Goal: Find specific page/section: Find specific page/section

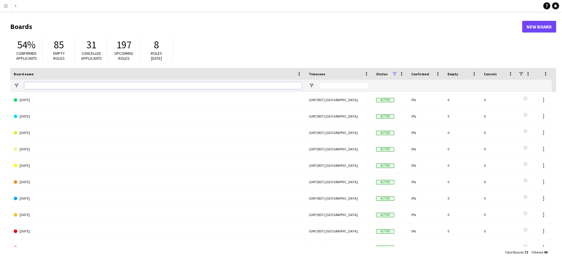
click at [45, 83] on input "Board name Filter Input" at bounding box center [162, 85] width 277 height 7
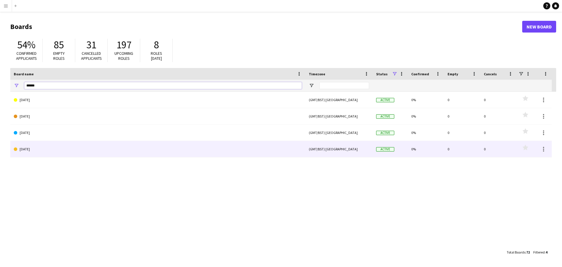
type input "******"
click at [53, 145] on link "AUGUST 2025" at bounding box center [158, 149] width 288 height 16
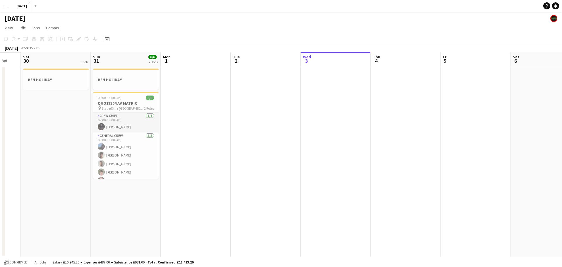
scroll to position [0, 164]
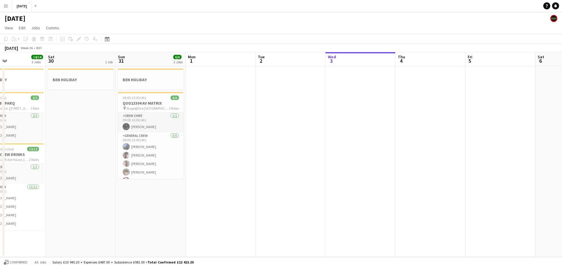
drag, startPoint x: 62, startPoint y: 217, endPoint x: 317, endPoint y: 241, distance: 256.6
click at [317, 241] on app-calendar-viewport "Wed 27 4/4 1 Job Thu 28 10/10 2 Jobs Fri 29 14/14 3 Jobs Sat 30 1 Job Sun 31 6/…" at bounding box center [281, 154] width 562 height 205
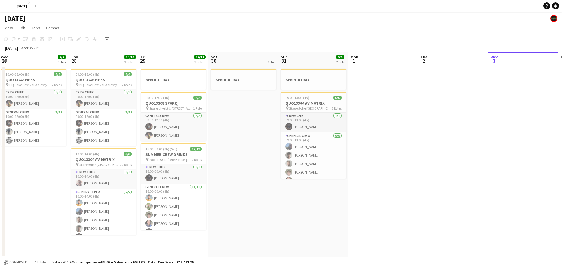
drag, startPoint x: 126, startPoint y: 217, endPoint x: 289, endPoint y: 218, distance: 162.7
click at [289, 218] on app-calendar-viewport "Mon 25 4/4 2 Jobs Tue 26 2/2 1 Job Wed 27 4/4 1 Job Thu 28 10/10 2 Jobs Fri 29 …" at bounding box center [281, 154] width 562 height 205
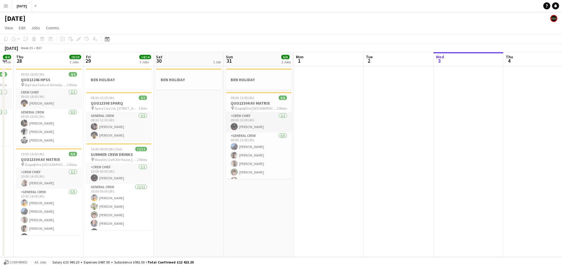
scroll to position [0, 175]
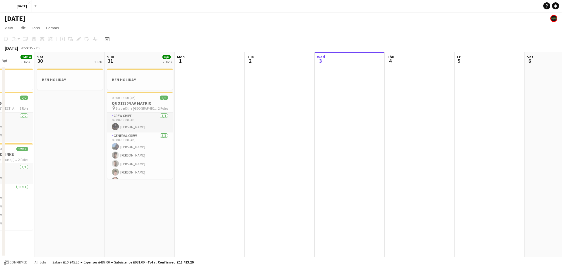
drag, startPoint x: 289, startPoint y: 218, endPoint x: 116, endPoint y: 210, distance: 173.7
click at [116, 210] on app-calendar-viewport "Wed 27 4/4 1 Job Thu 28 10/10 2 Jobs Fri 29 14/14 3 Jobs Sat 30 1 Job Sun 31 6/…" at bounding box center [281, 154] width 562 height 205
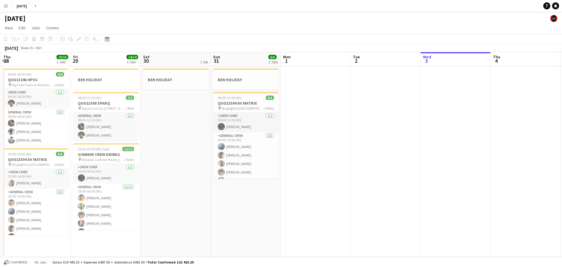
scroll to position [0, 121]
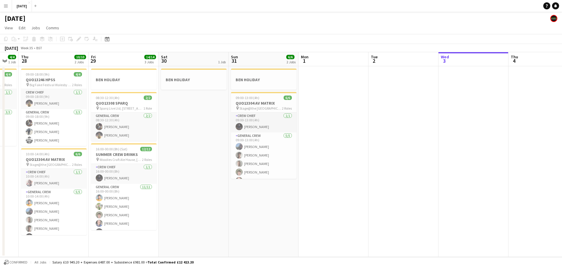
drag, startPoint x: 78, startPoint y: 215, endPoint x: 202, endPoint y: 216, distance: 123.8
click at [202, 216] on app-calendar-viewport "Tue 26 2/2 1 Job Wed 27 4/4 1 Job Thu 28 10/10 2 Jobs Fri 29 14/14 3 Jobs Sat 3…" at bounding box center [281, 154] width 562 height 205
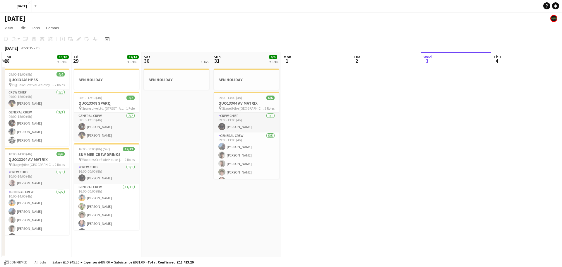
scroll to position [0, 139]
drag, startPoint x: 202, startPoint y: 216, endPoint x: 184, endPoint y: 216, distance: 18.2
click at [184, 216] on app-calendar-viewport "Tue 26 2/2 1 Job Wed 27 4/4 1 Job Thu 28 10/10 2 Jobs Fri 29 14/14 3 Jobs Sat 3…" at bounding box center [281, 154] width 562 height 205
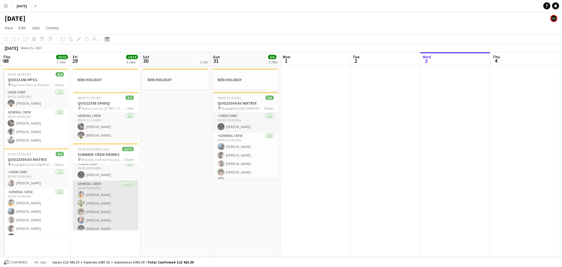
scroll to position [0, 0]
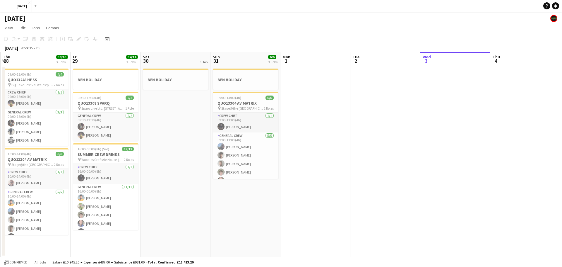
click at [172, 201] on app-date-cell "BEN HOLIDAY" at bounding box center [175, 161] width 70 height 191
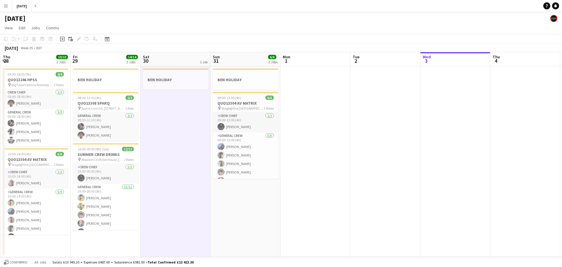
click at [7, 4] on app-icon "Menu" at bounding box center [6, 6] width 5 height 5
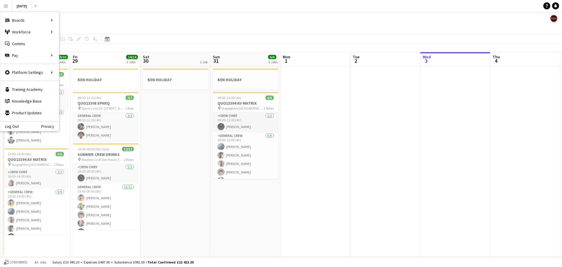
click at [37, 126] on div "Log Out Privacy" at bounding box center [29, 126] width 59 height 10
click at [18, 125] on link "Log Out" at bounding box center [9, 126] width 18 height 5
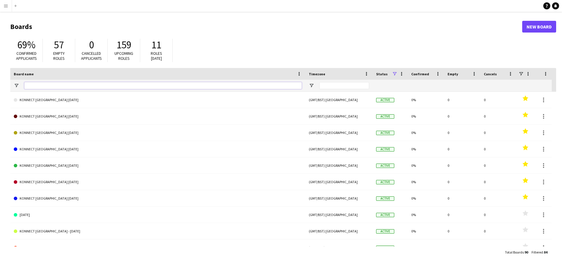
click at [73, 82] on input "Board name Filter Input" at bounding box center [162, 85] width 277 height 7
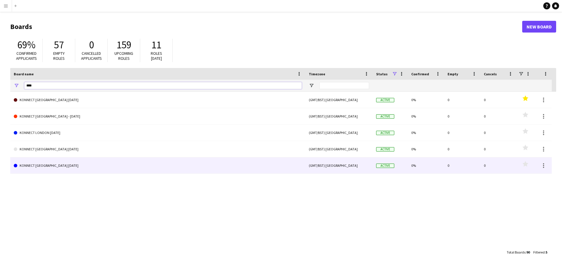
type input "****"
click at [69, 163] on link "KONNECT [GEOGRAPHIC_DATA] [DATE]" at bounding box center [158, 165] width 288 height 16
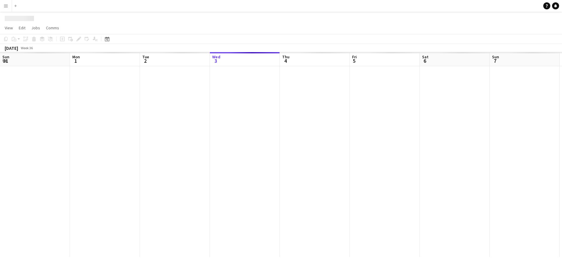
scroll to position [0, 140]
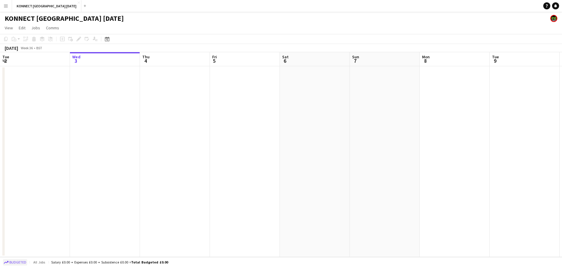
click at [21, 263] on span "Budgeted" at bounding box center [17, 262] width 17 height 4
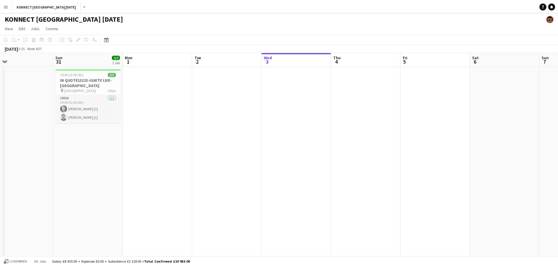
scroll to position [0, 121]
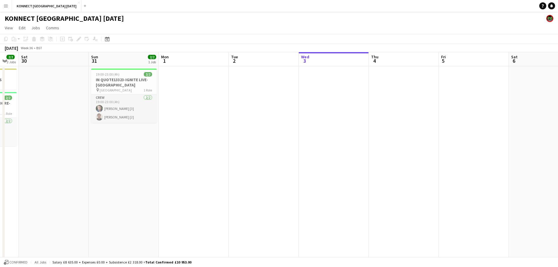
drag, startPoint x: 39, startPoint y: 173, endPoint x: 268, endPoint y: 204, distance: 230.7
click at [268, 204] on app-calendar-viewport "Thu 28 7/7 4 Jobs Fri 29 2/2 2 Jobs Sat 30 Sun 31 2/2 1 Job Mon 1 Tue 2 Wed 3 T…" at bounding box center [279, 174] width 558 height 245
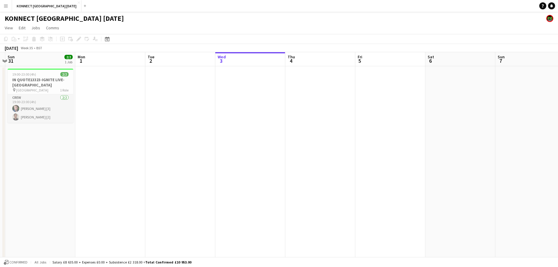
scroll to position [0, 189]
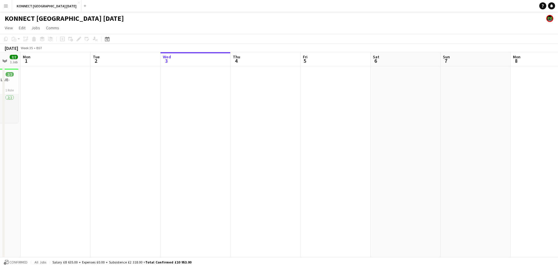
drag, startPoint x: 268, startPoint y: 204, endPoint x: 130, endPoint y: 205, distance: 138.2
click at [130, 205] on app-calendar-viewport "Fri 29 2/2 2 Jobs Sat 30 Sun 31 2/2 1 Job Mon 1 Tue 2 Wed 3 Thu 4 Fri 5 Sat 6 S…" at bounding box center [279, 174] width 558 height 245
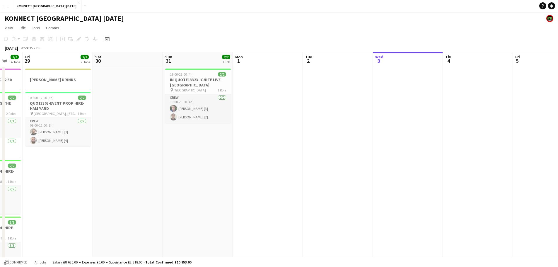
drag, startPoint x: 76, startPoint y: 193, endPoint x: 289, endPoint y: 196, distance: 212.2
click at [289, 196] on app-calendar-viewport "Tue 26 24/24 4 Jobs Wed 27 4/4 1 Job Thu 28 7/7 4 Jobs Fri 29 2/2 2 Jobs Sat 30…" at bounding box center [279, 182] width 558 height 260
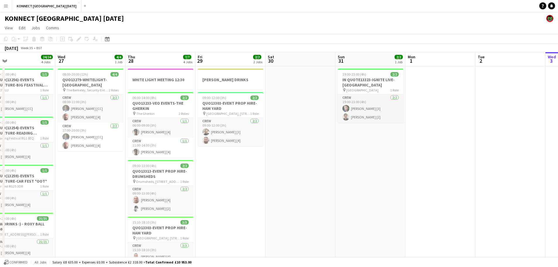
scroll to position [0, 143]
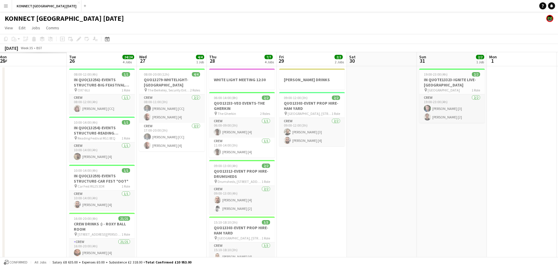
drag, startPoint x: 37, startPoint y: 192, endPoint x: 291, endPoint y: 190, distance: 253.8
click at [291, 190] on app-calendar-viewport "Sat 23 Sun 24 Mon 25 Tue 26 24/24 4 Jobs Wed 27 4/4 1 Job Thu 28 7/7 4 Jobs Fri…" at bounding box center [279, 182] width 558 height 260
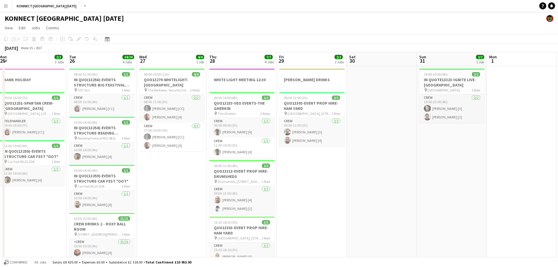
click at [34, 228] on app-date-cell "BANK HOLIDAY 09:00-16:00 (7h) 1/1 QUO13251-SPARTAN CREW-[GEOGRAPHIC_DATA] pin […" at bounding box center [32, 189] width 70 height 246
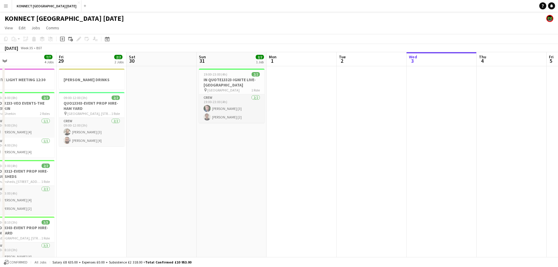
drag, startPoint x: 457, startPoint y: 217, endPoint x: 95, endPoint y: 214, distance: 362.1
click at [95, 214] on app-calendar-viewport "Mon 25 2/2 3 Jobs Tue 26 24/24 4 Jobs Wed 27 4/4 1 Job Thu 28 7/7 4 Jobs Fri 29…" at bounding box center [279, 182] width 558 height 260
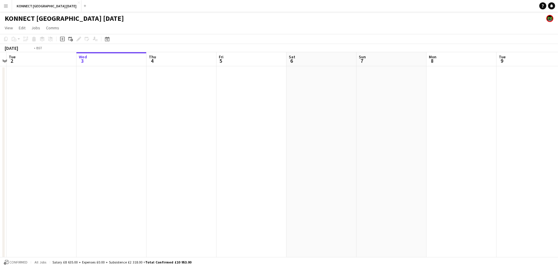
drag, startPoint x: 405, startPoint y: 186, endPoint x: 497, endPoint y: 156, distance: 96.6
click at [497, 156] on app-calendar-viewport "Sun 31 2/2 1 Job Mon 1 Tue 2 Wed 3 Thu 4 Fri 5 Sat 6 Sun 7 Mon 8 Tue 9 Wed 10 T…" at bounding box center [279, 182] width 558 height 260
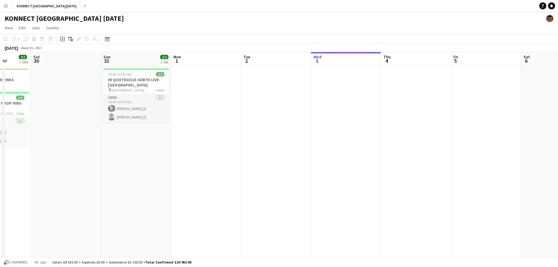
drag, startPoint x: 106, startPoint y: 198, endPoint x: 340, endPoint y: 191, distance: 234.3
click at [340, 191] on app-calendar-viewport "Wed 27 4/4 1 Job Thu 28 7/7 4 Jobs Fri 29 2/2 2 Jobs Sat 30 Sun 31 2/2 1 Job Mo…" at bounding box center [279, 182] width 558 height 260
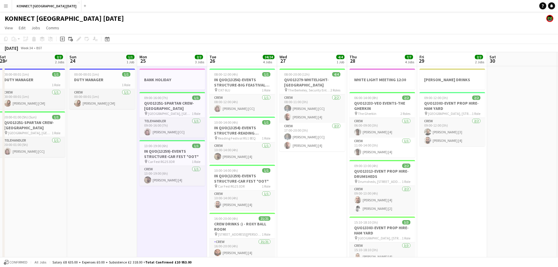
drag, startPoint x: 137, startPoint y: 190, endPoint x: 313, endPoint y: 190, distance: 175.9
click at [313, 190] on app-calendar-viewport "Thu 21 1/1 1 Job Fri 22 1/1 2 Jobs Sat 23 2/2 2 Jobs Sun 24 1/1 1 Job Mon 25 2/…" at bounding box center [279, 182] width 558 height 260
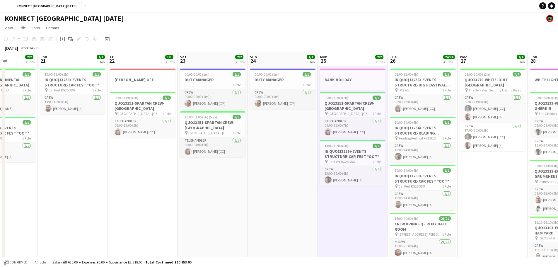
drag, startPoint x: 71, startPoint y: 183, endPoint x: 252, endPoint y: 186, distance: 180.3
click at [252, 186] on app-calendar-viewport "Mon 18 6/6 3 Jobs Tue 19 2/2 3 Jobs Wed 20 2/2 2 Jobs Thu 21 1/1 1 Job Fri 22 1…" at bounding box center [279, 182] width 558 height 260
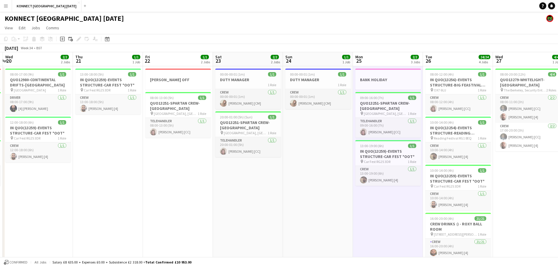
scroll to position [0, 136]
drag, startPoint x: 104, startPoint y: 190, endPoint x: 211, endPoint y: 190, distance: 106.2
click at [211, 190] on app-calendar-viewport "Mon 18 6/6 3 Jobs Tue 19 2/2 3 Jobs Wed 20 2/2 2 Jobs Thu 21 1/1 1 Job Fri 22 1…" at bounding box center [279, 182] width 558 height 260
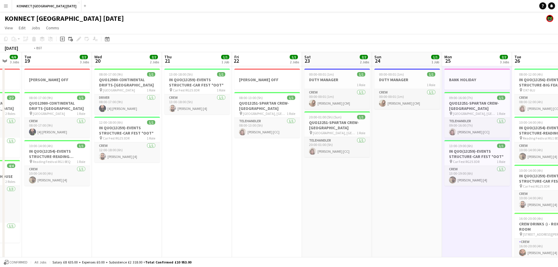
drag, startPoint x: 133, startPoint y: 208, endPoint x: 361, endPoint y: 206, distance: 228.0
click at [361, 206] on app-calendar-viewport "Sun 17 2/2 3 Jobs Mon 18 6/6 3 Jobs Tue 19 2/2 3 Jobs Wed 20 2/2 2 Jobs Thu 21 …" at bounding box center [279, 182] width 558 height 260
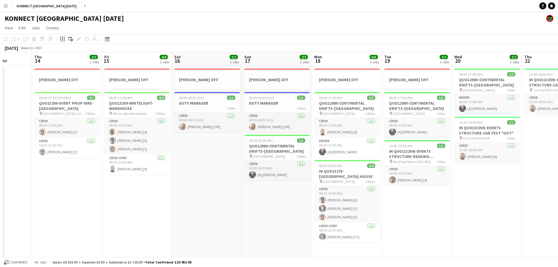
drag, startPoint x: 121, startPoint y: 204, endPoint x: 270, endPoint y: 199, distance: 150.0
click at [270, 199] on app-calendar-viewport "Mon 11 2/2 2 Jobs Tue 12 4/4 2 Jobs Wed 13 Thu 14 2/2 2 Jobs Fri 15 4/4 2 Jobs …" at bounding box center [279, 182] width 558 height 260
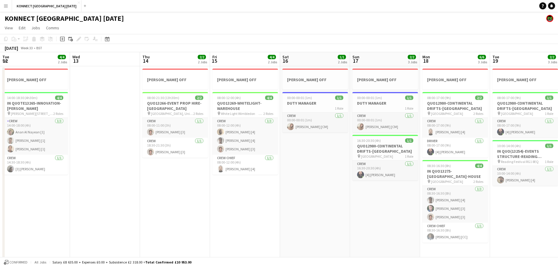
drag, startPoint x: 131, startPoint y: 199, endPoint x: 222, endPoint y: 197, distance: 91.4
click at [239, 194] on app-calendar-viewport "Sun 10 Mon 11 2/2 2 Jobs Tue 12 4/4 2 Jobs Wed 13 Thu 14 2/2 2 Jobs Fri 15 4/4 …" at bounding box center [279, 182] width 558 height 260
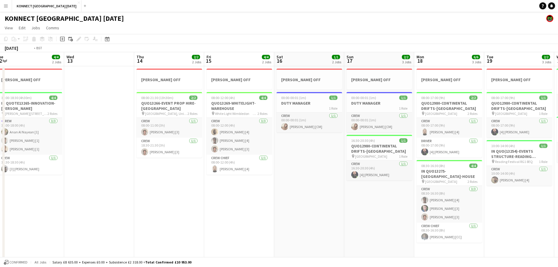
drag, startPoint x: 79, startPoint y: 202, endPoint x: 215, endPoint y: 200, distance: 136.4
click at [215, 200] on app-calendar-viewport "Sun 10 1/1 2 Jobs Mon 11 2/2 2 Jobs Tue 12 4/4 2 Jobs Wed 13 Thu 14 2/2 2 Jobs …" at bounding box center [279, 182] width 558 height 260
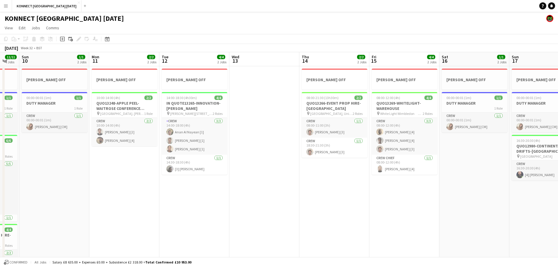
drag, startPoint x: 79, startPoint y: 219, endPoint x: 240, endPoint y: 220, distance: 161.0
click at [243, 219] on app-calendar-viewport "Fri 8 3/3 3 Jobs Sat 9 11/11 4 Jobs Sun 10 1/1 2 Jobs Mon 11 2/2 2 Jobs Tue 12 …" at bounding box center [279, 185] width 558 height 267
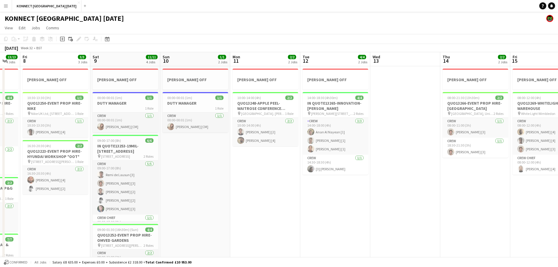
scroll to position [0, 161]
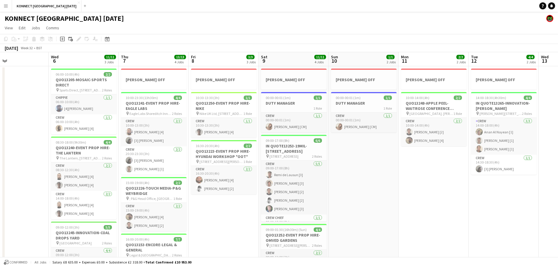
click at [282, 216] on app-calendar-viewport "Sun 3 Mon 4 Tue 5 Wed 6 11/11 3 Jobs Thu 7 13/13 4 Jobs Fri 8 3/3 3 Jobs Sat 9 …" at bounding box center [279, 192] width 558 height 280
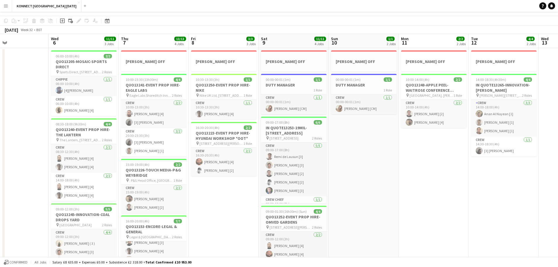
scroll to position [0, 0]
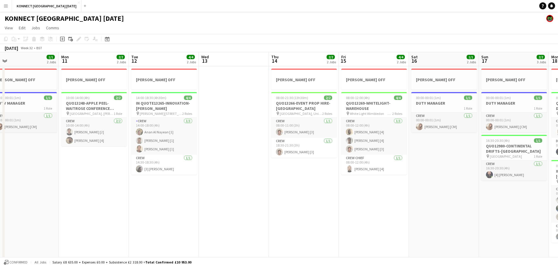
drag, startPoint x: 447, startPoint y: 221, endPoint x: 230, endPoint y: 233, distance: 217.5
click at [102, 221] on app-calendar-viewport "Thu 7 13/13 4 Jobs Fri 8 3/3 3 Jobs Sat 9 11/11 4 Jobs Sun 10 1/1 2 Jobs Mon 11…" at bounding box center [279, 192] width 558 height 280
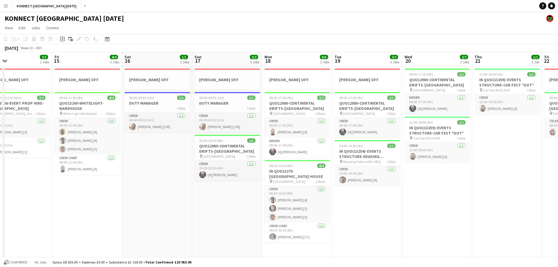
drag, startPoint x: 341, startPoint y: 239, endPoint x: 86, endPoint y: 223, distance: 255.7
click at [86, 223] on app-calendar-viewport "Mon 11 2/2 2 Jobs Tue 12 4/4 2 Jobs Wed 13 Thu 14 2/2 2 Jobs Fri 15 4/4 2 Jobs …" at bounding box center [279, 192] width 558 height 280
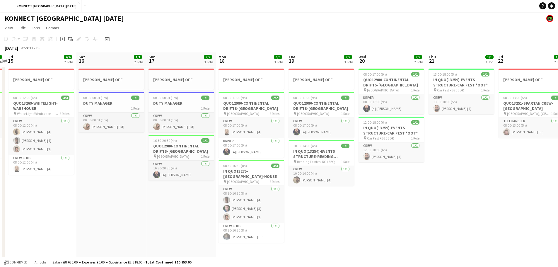
drag, startPoint x: 408, startPoint y: 230, endPoint x: 210, endPoint y: 229, distance: 197.6
click at [210, 229] on app-calendar-viewport "Tue 12 4/4 2 Jobs Wed 13 Thu 14 2/2 2 Jobs Fri 15 4/4 2 Jobs Sat 16 1/1 2 Jobs …" at bounding box center [279, 192] width 558 height 280
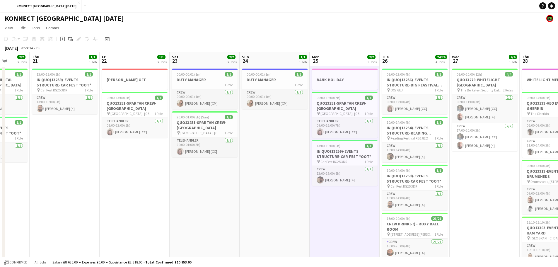
scroll to position [0, 173]
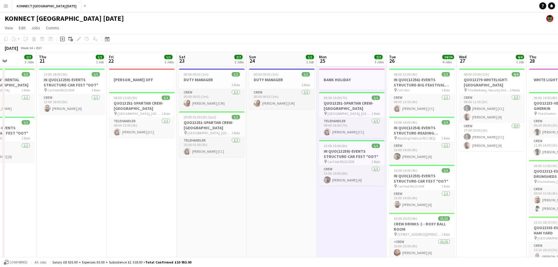
drag, startPoint x: 391, startPoint y: 219, endPoint x: 142, endPoint y: 214, distance: 249.4
click at [142, 214] on app-calendar-viewport "Mon 18 6/6 3 Jobs Tue 19 2/2 3 Jobs Wed 20 2/2 2 Jobs Thu 21 1/1 1 Job Fri 22 1…" at bounding box center [279, 192] width 558 height 280
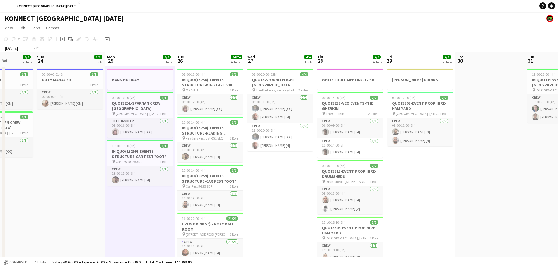
scroll to position [0, 196]
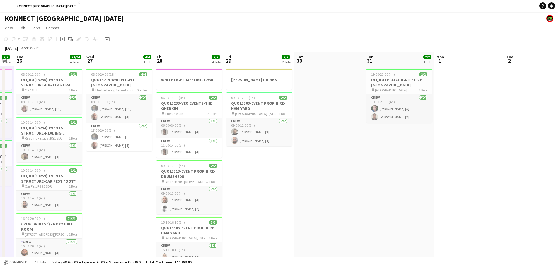
drag, startPoint x: 429, startPoint y: 210, endPoint x: 126, endPoint y: 210, distance: 302.4
click at [126, 210] on app-calendar-viewport "Sat 23 2/2 2 Jobs Sun 24 1/1 1 Job Mon 25 2/2 3 Jobs Tue 26 24/24 4 Jobs Wed 27…" at bounding box center [279, 192] width 558 height 280
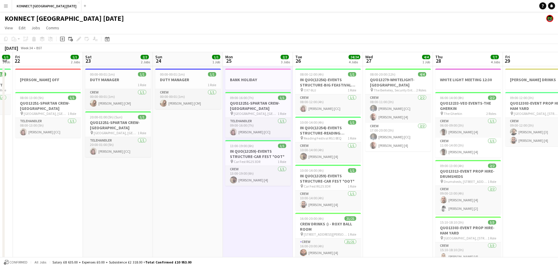
drag, startPoint x: 256, startPoint y: 176, endPoint x: 535, endPoint y: 182, distance: 278.7
click at [535, 182] on app-calendar-viewport "Wed 20 2/2 2 Jobs Thu 21 1/1 1 Job Fri 22 1/1 2 Jobs Sat 23 2/2 2 Jobs Sun 24 1…" at bounding box center [279, 192] width 558 height 280
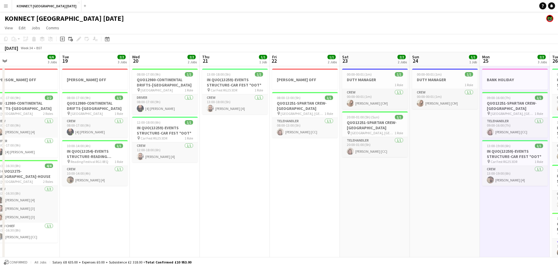
drag, startPoint x: 153, startPoint y: 198, endPoint x: 410, endPoint y: 197, distance: 256.7
click at [410, 197] on app-calendar-viewport "Sat 16 1/1 2 Jobs Sun 17 2/2 3 Jobs Mon 18 6/6 3 Jobs Tue 19 2/2 3 Jobs Wed 20 …" at bounding box center [279, 192] width 558 height 280
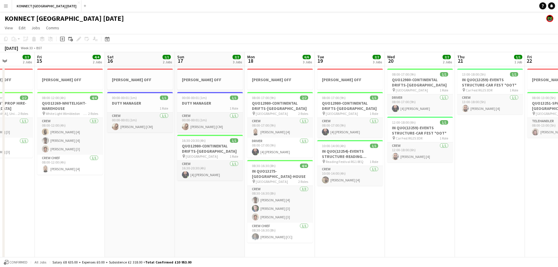
scroll to position [0, 154]
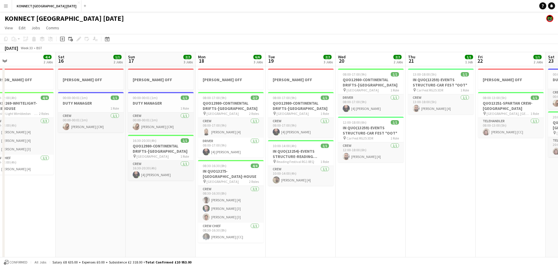
drag, startPoint x: 152, startPoint y: 203, endPoint x: 358, endPoint y: 203, distance: 205.8
click at [358, 203] on app-calendar-viewport "Wed 13 Thu 14 2/2 2 Jobs Fri 15 4/4 2 Jobs Sat 16 1/1 2 Jobs Sun 17 2/2 3 Jobs …" at bounding box center [279, 192] width 558 height 280
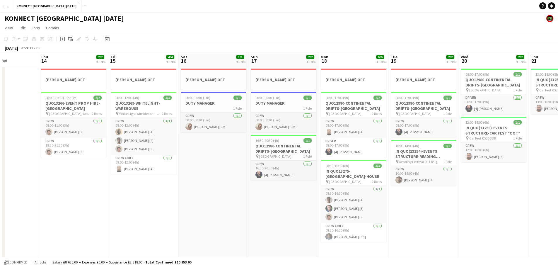
scroll to position [0, 150]
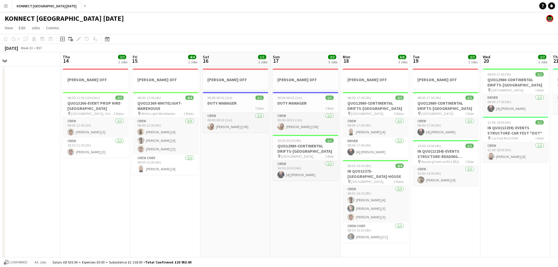
drag, startPoint x: 85, startPoint y: 217, endPoint x: 229, endPoint y: 215, distance: 144.6
click at [229, 215] on app-calendar-viewport "Mon 11 2/2 2 Jobs Tue 12 4/4 2 Jobs Wed 13 Thu 14 2/2 2 Jobs Fri 15 4/4 2 Jobs …" at bounding box center [279, 192] width 558 height 280
